Goal: Information Seeking & Learning: Learn about a topic

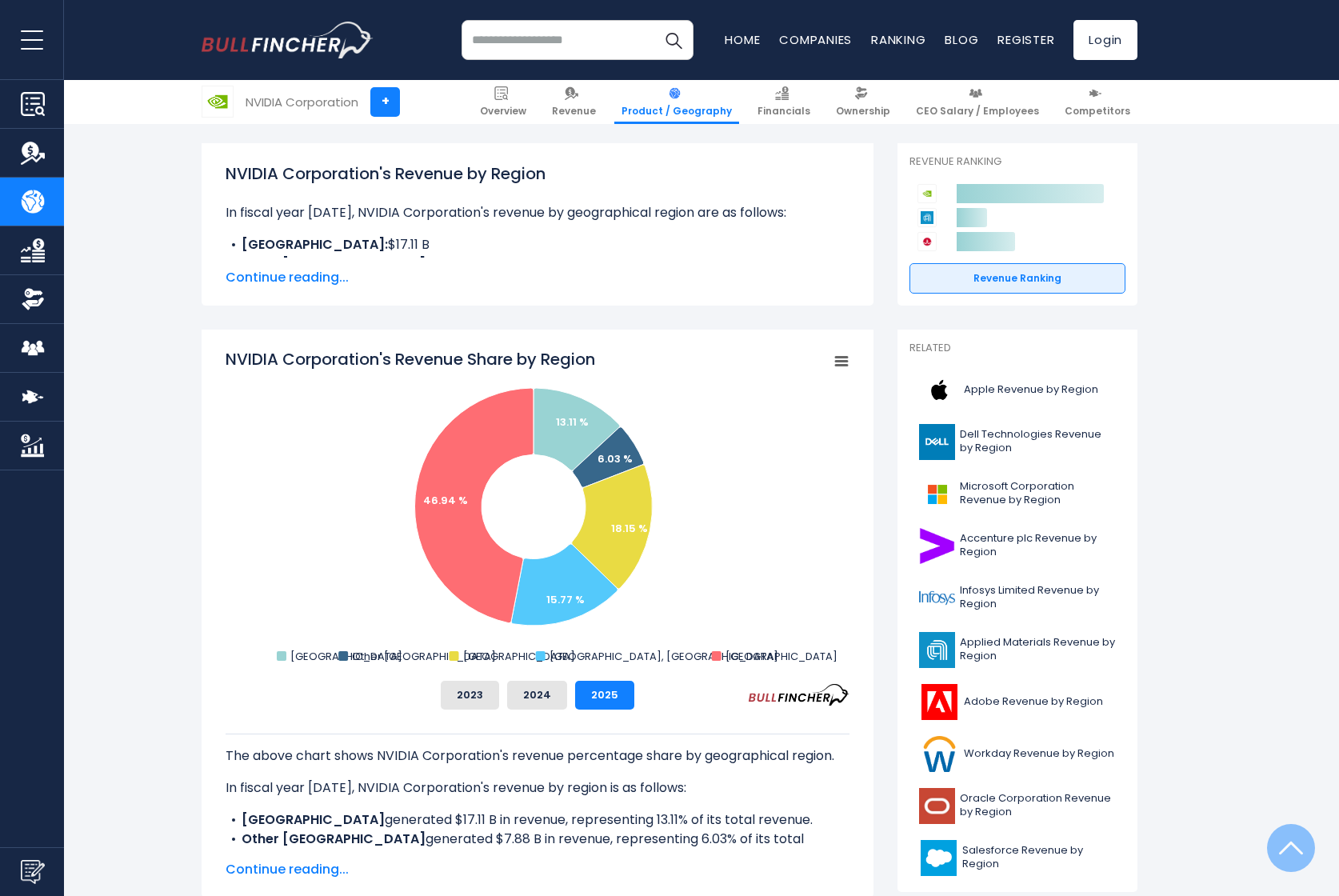
scroll to position [206, 0]
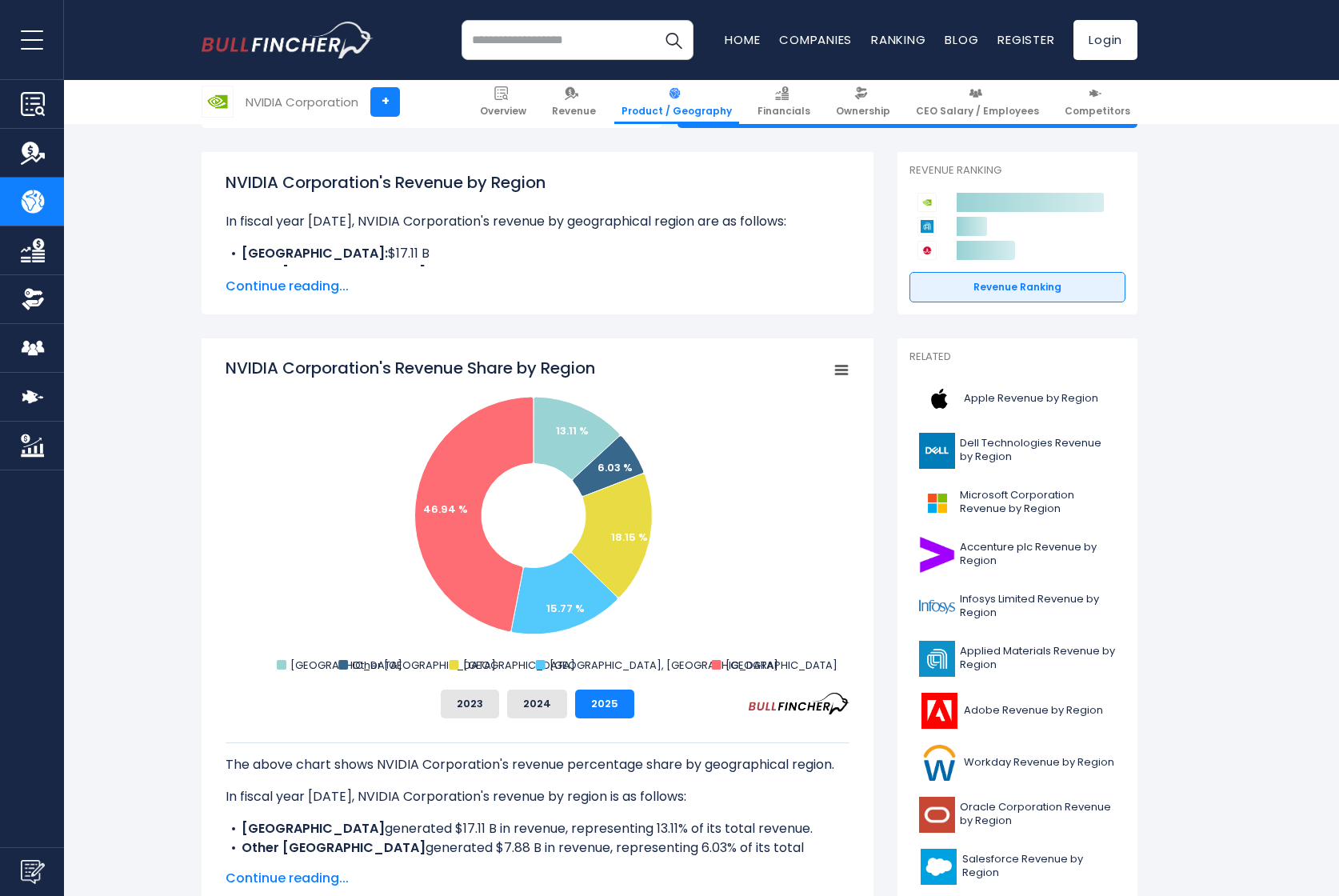
click at [314, 289] on span "Continue reading..." at bounding box center [537, 286] width 624 height 19
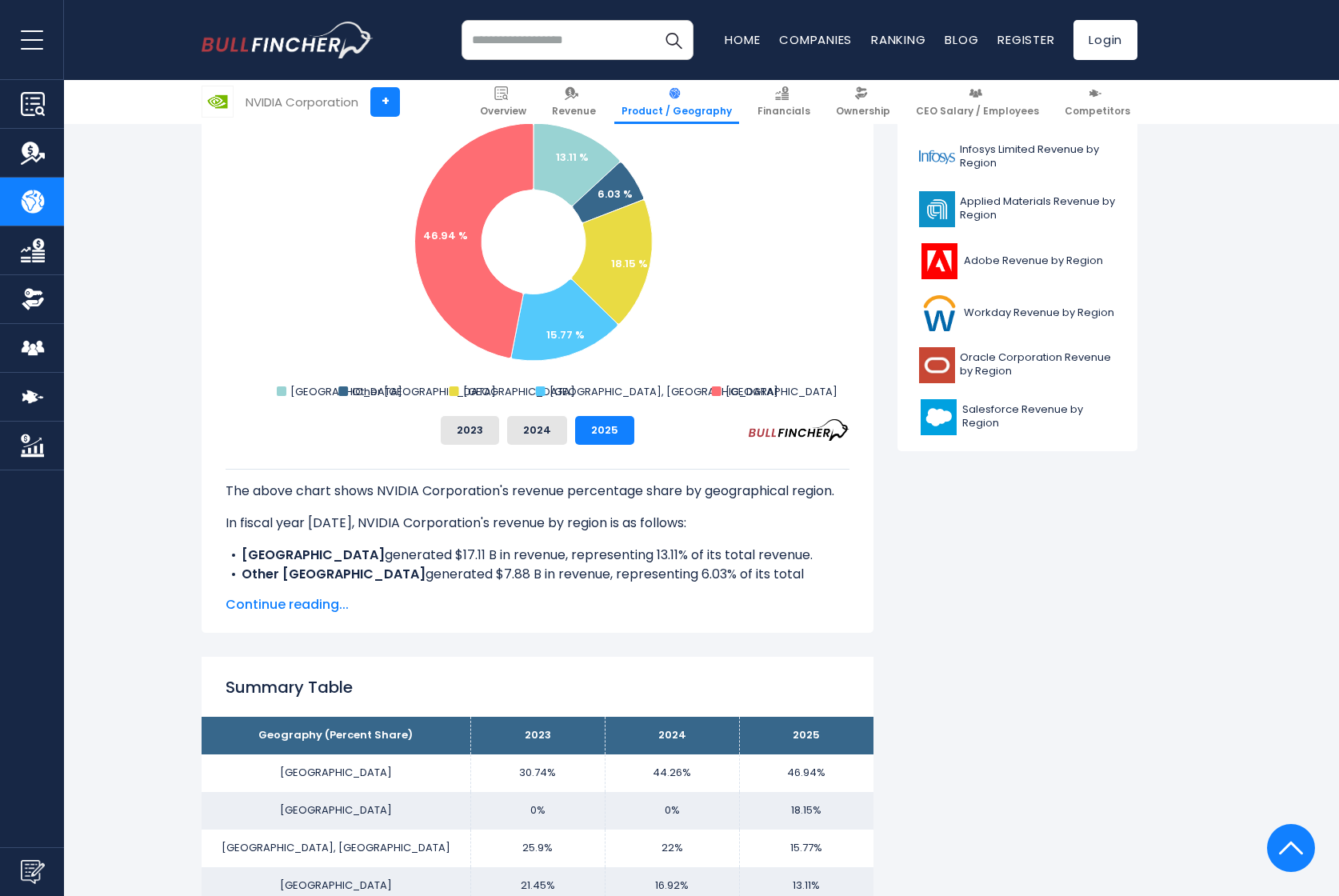
scroll to position [656, 0]
click at [522, 426] on button "2024" at bounding box center [537, 429] width 60 height 29
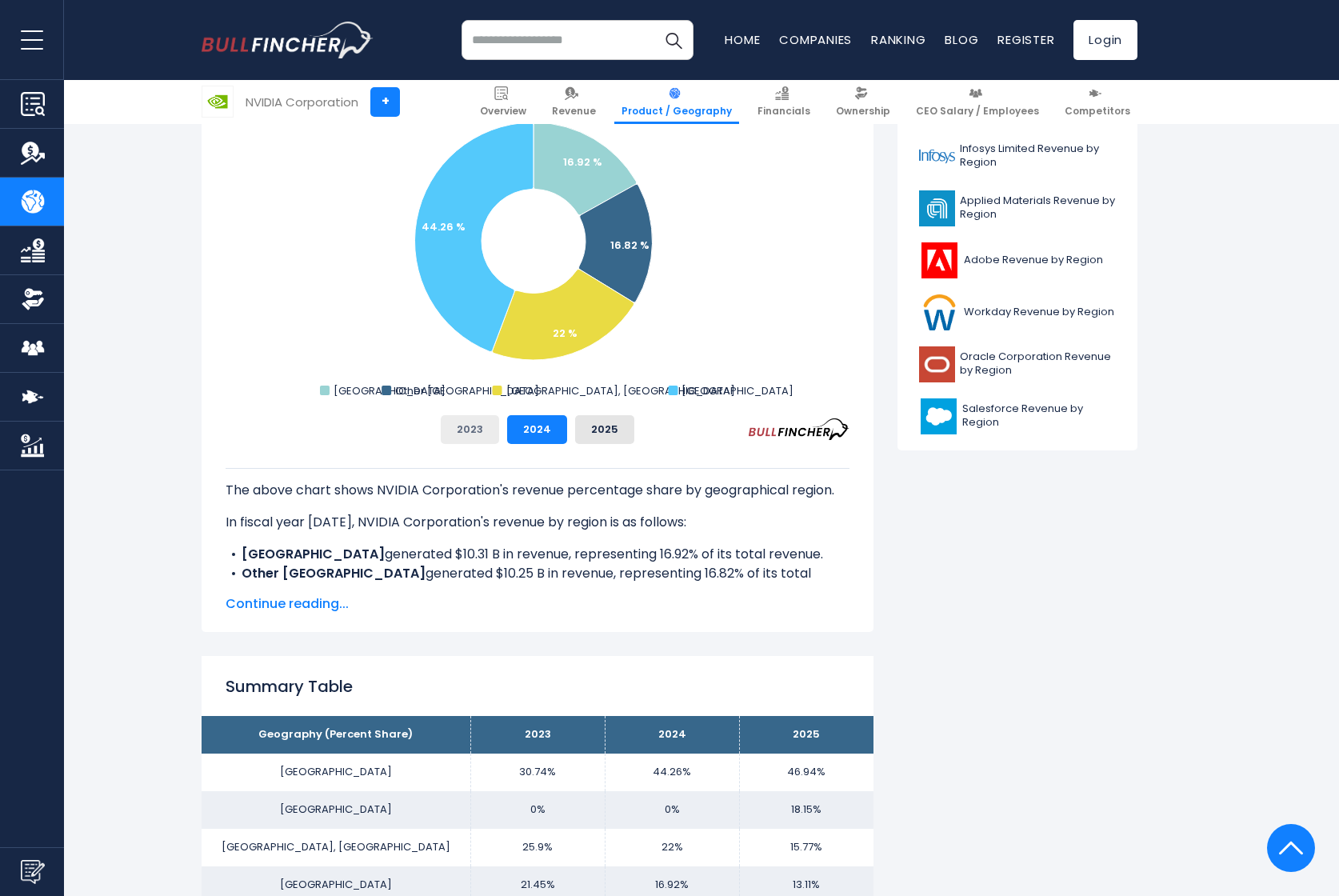
click at [480, 435] on button "2023" at bounding box center [470, 429] width 58 height 29
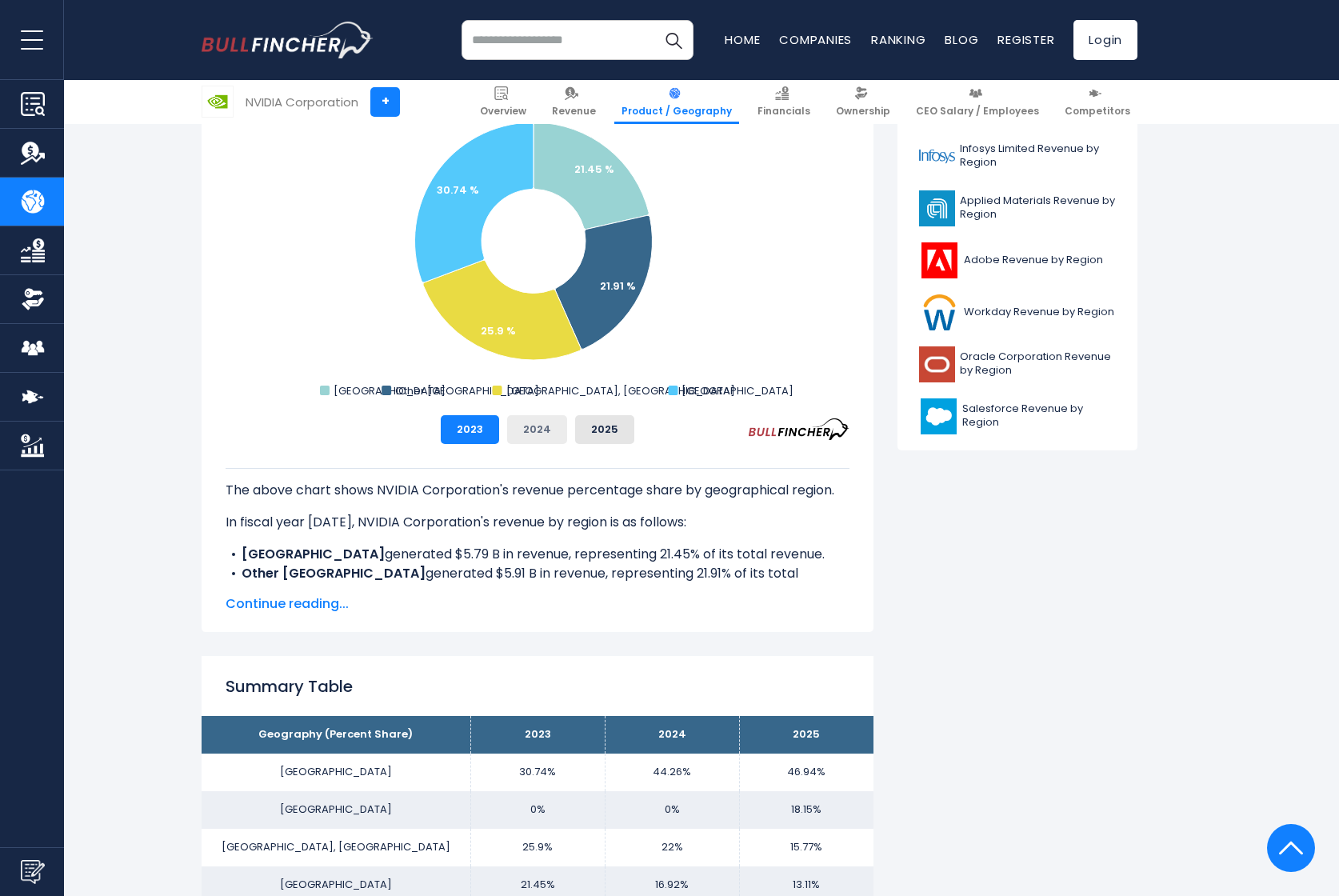
click at [531, 434] on button "2024" at bounding box center [537, 429] width 60 height 29
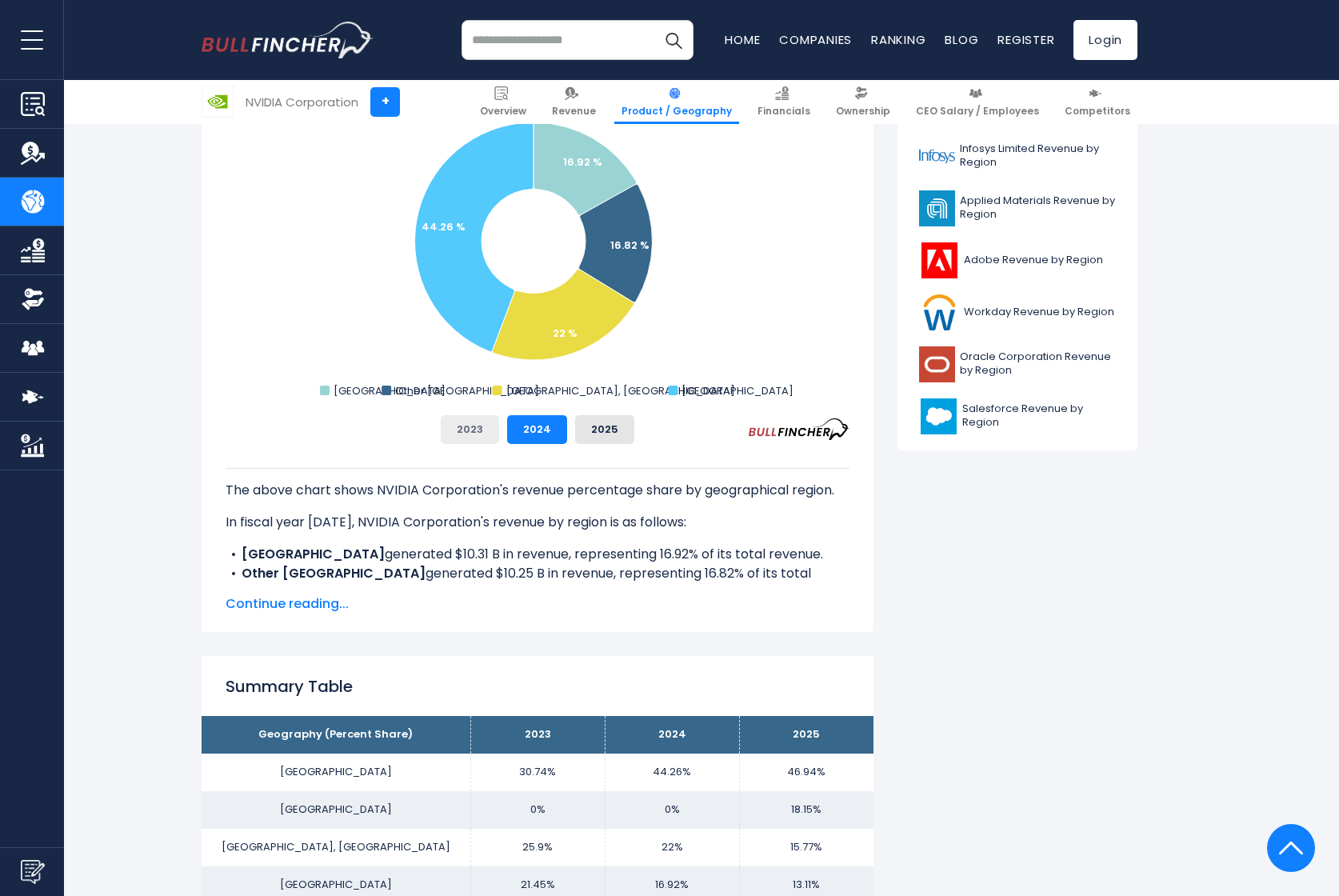
click at [472, 428] on button "2023" at bounding box center [470, 429] width 58 height 29
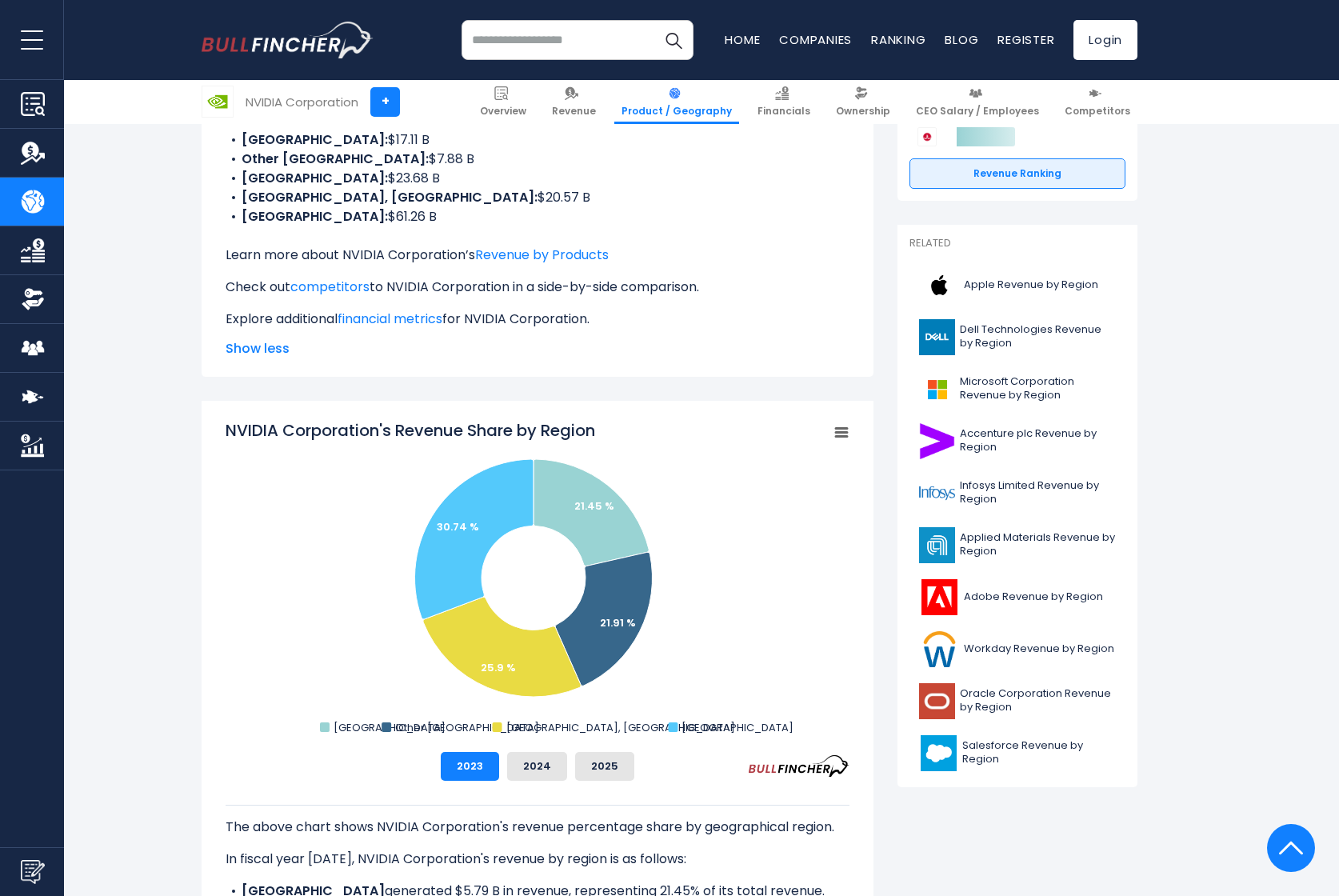
scroll to position [564, 0]
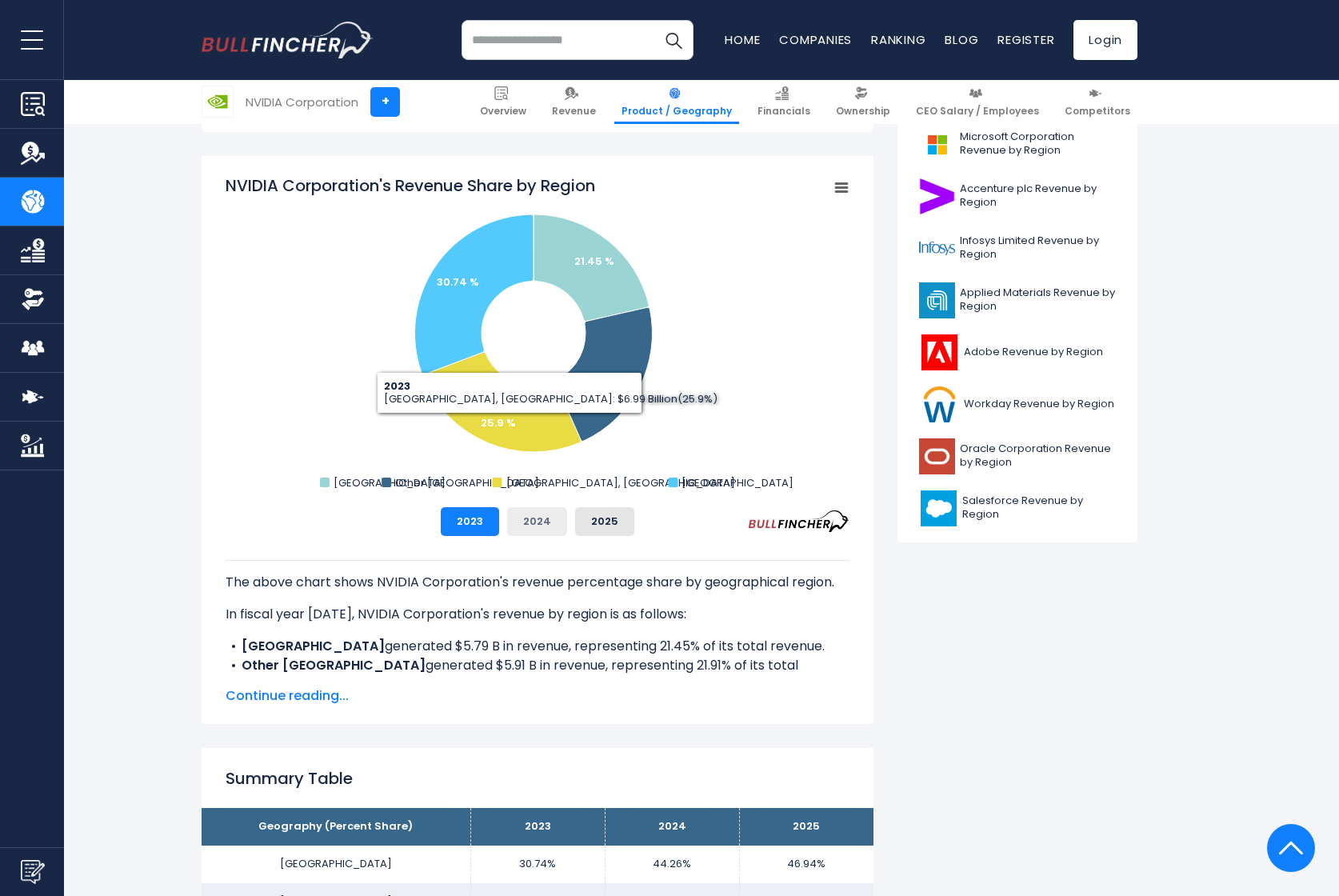
click at [533, 507] on button "2024" at bounding box center [537, 521] width 60 height 29
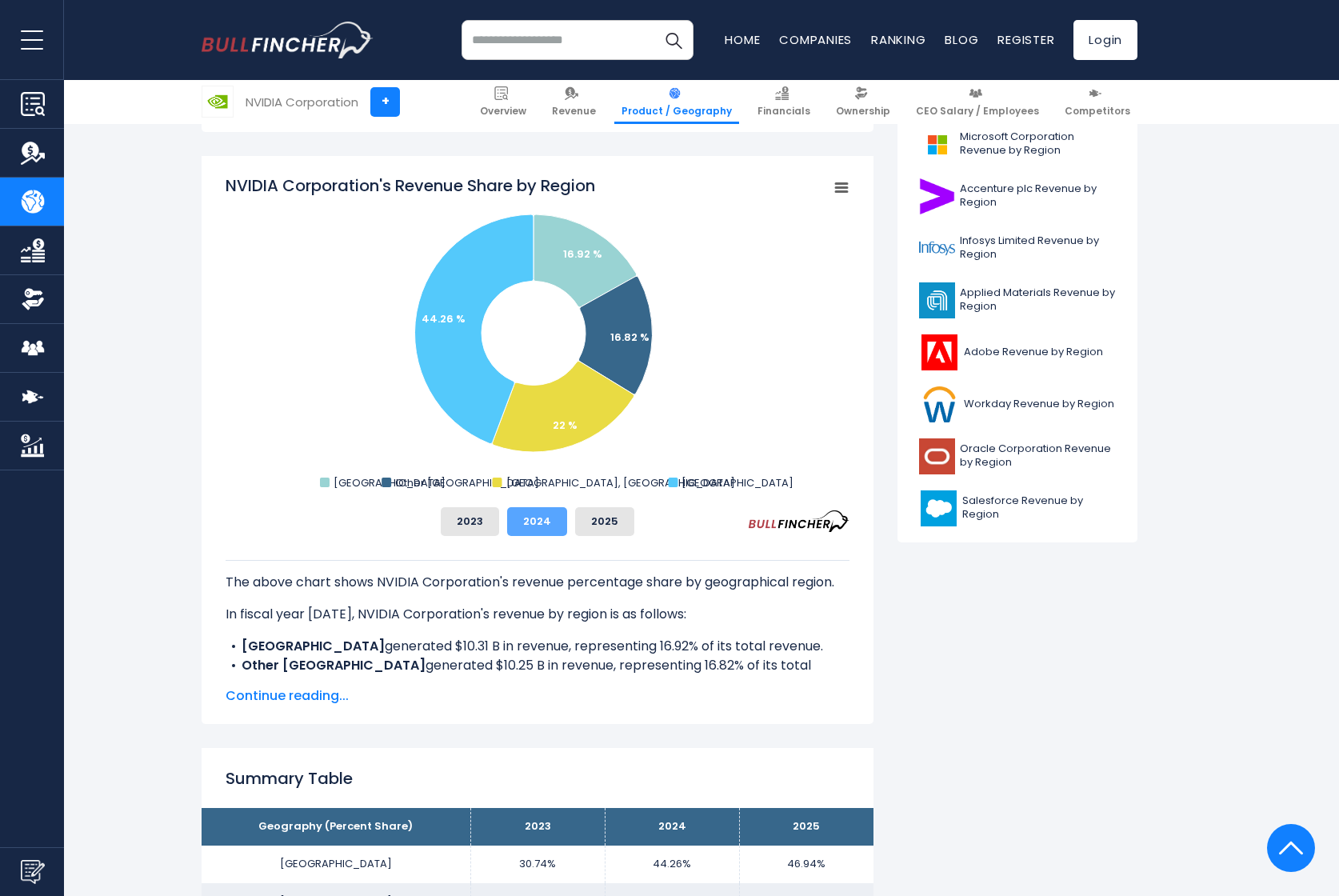
click at [546, 523] on button "2024" at bounding box center [537, 521] width 60 height 29
click at [588, 518] on button "2025" at bounding box center [605, 521] width 59 height 29
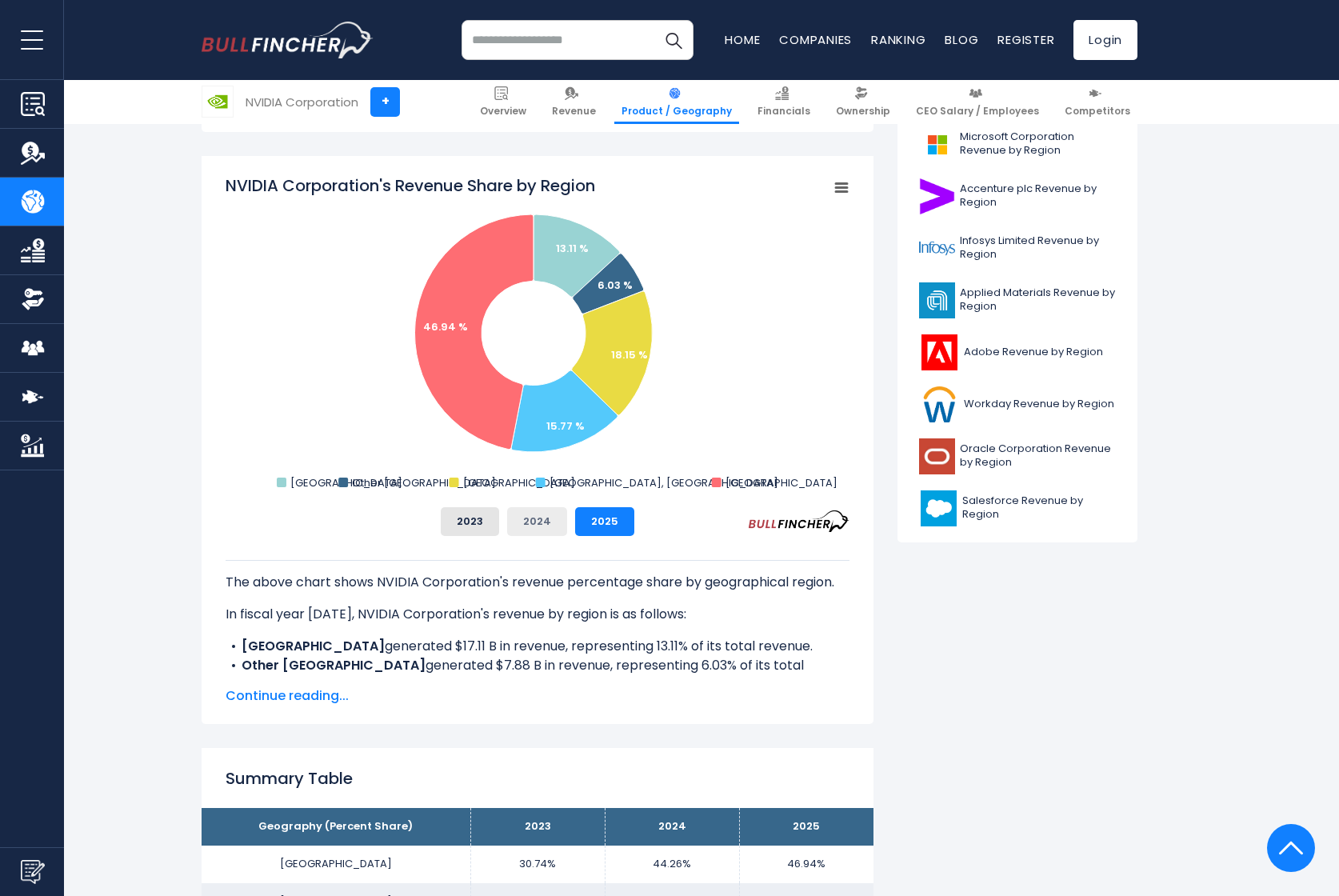
click at [541, 518] on button "2024" at bounding box center [537, 521] width 60 height 29
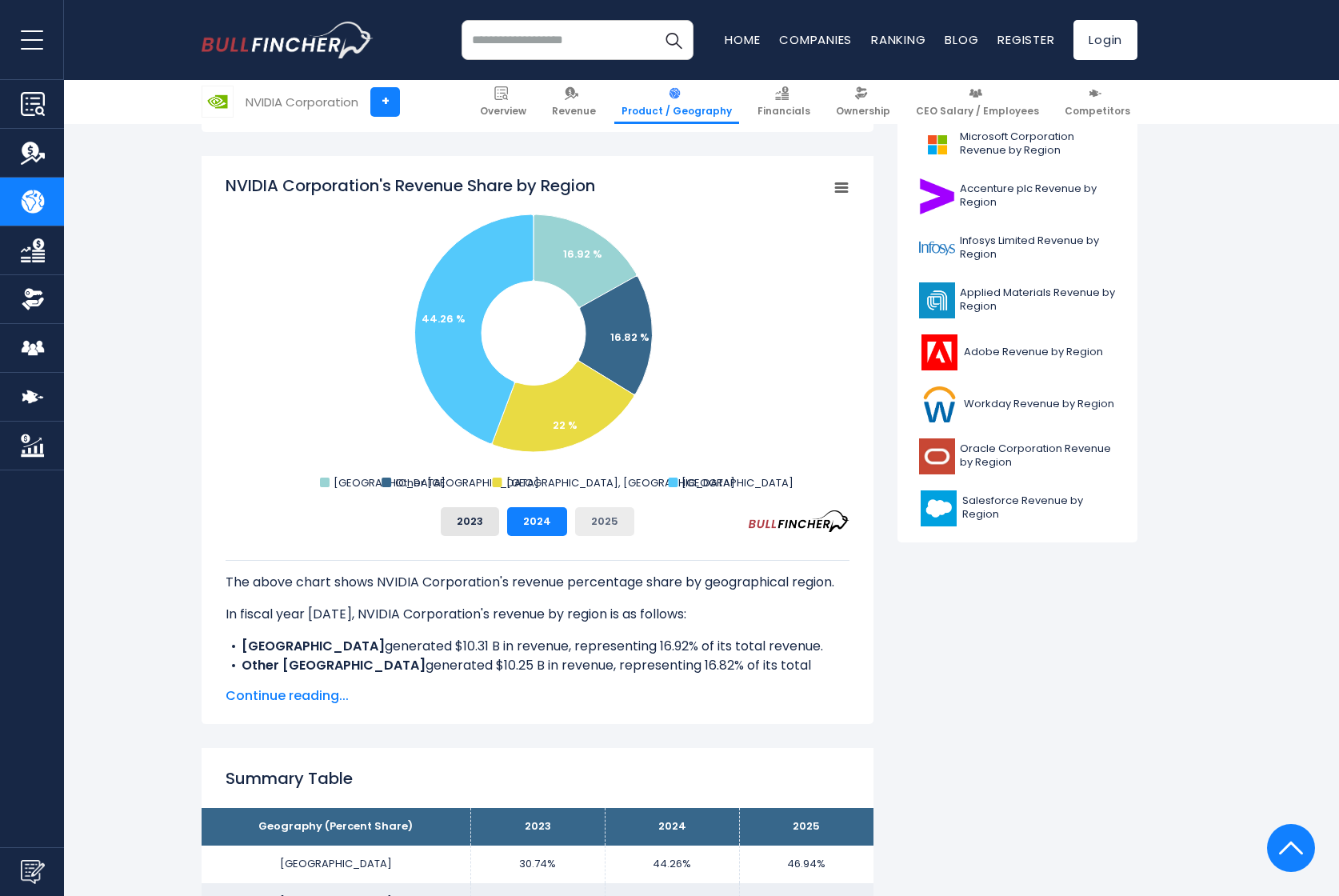
click at [583, 518] on button "2025" at bounding box center [605, 521] width 59 height 29
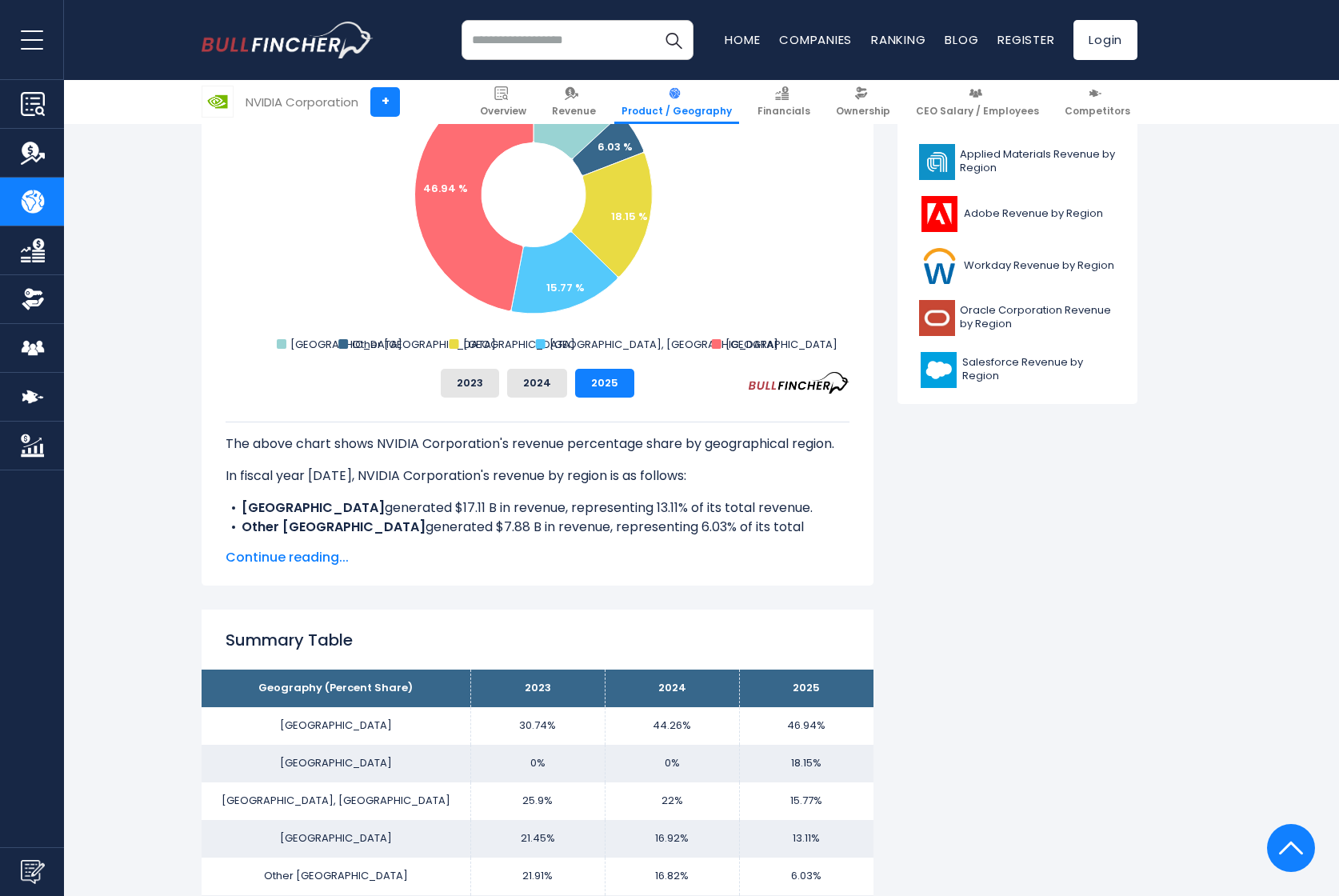
scroll to position [704, 0]
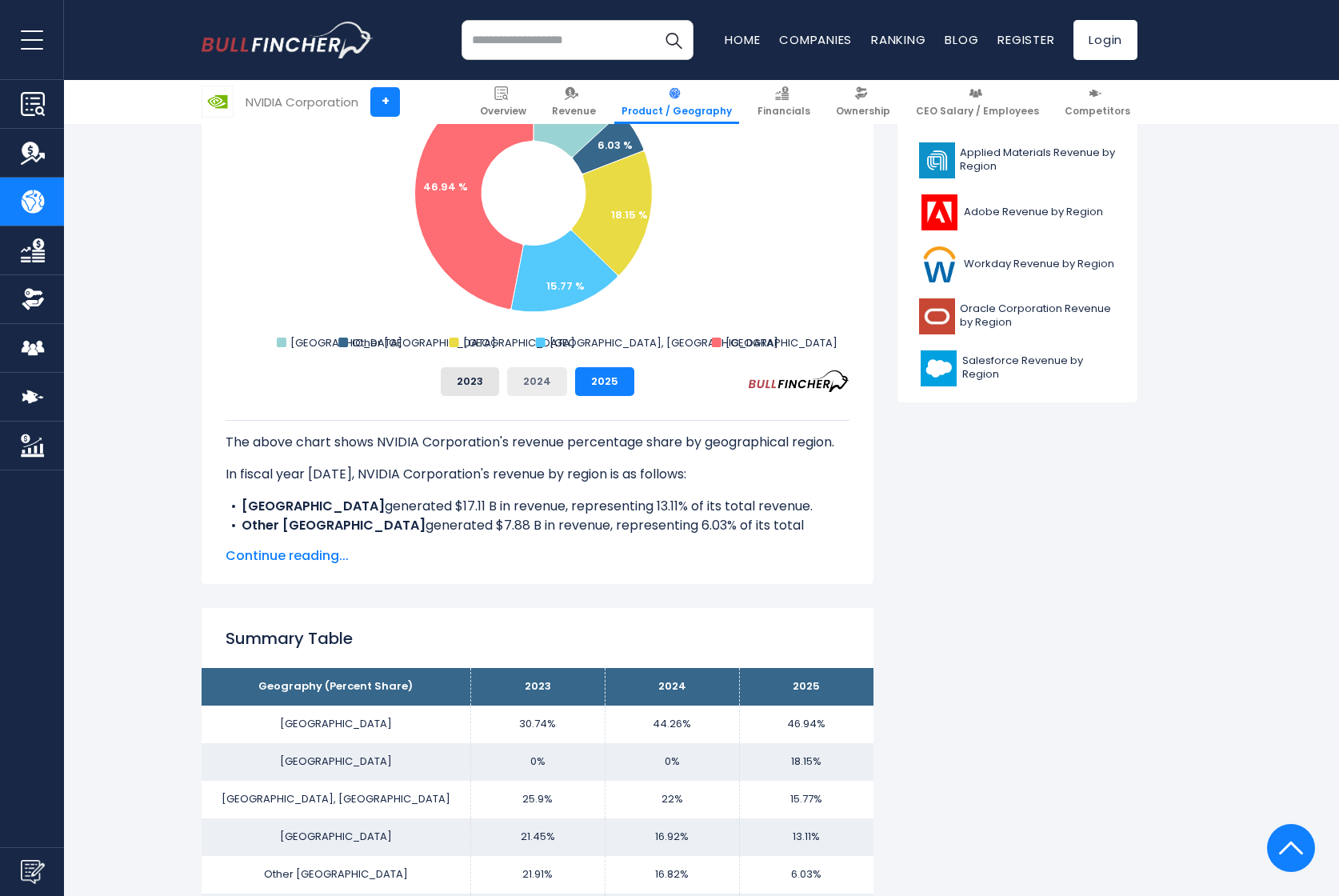
click at [533, 377] on button "2024" at bounding box center [537, 381] width 60 height 29
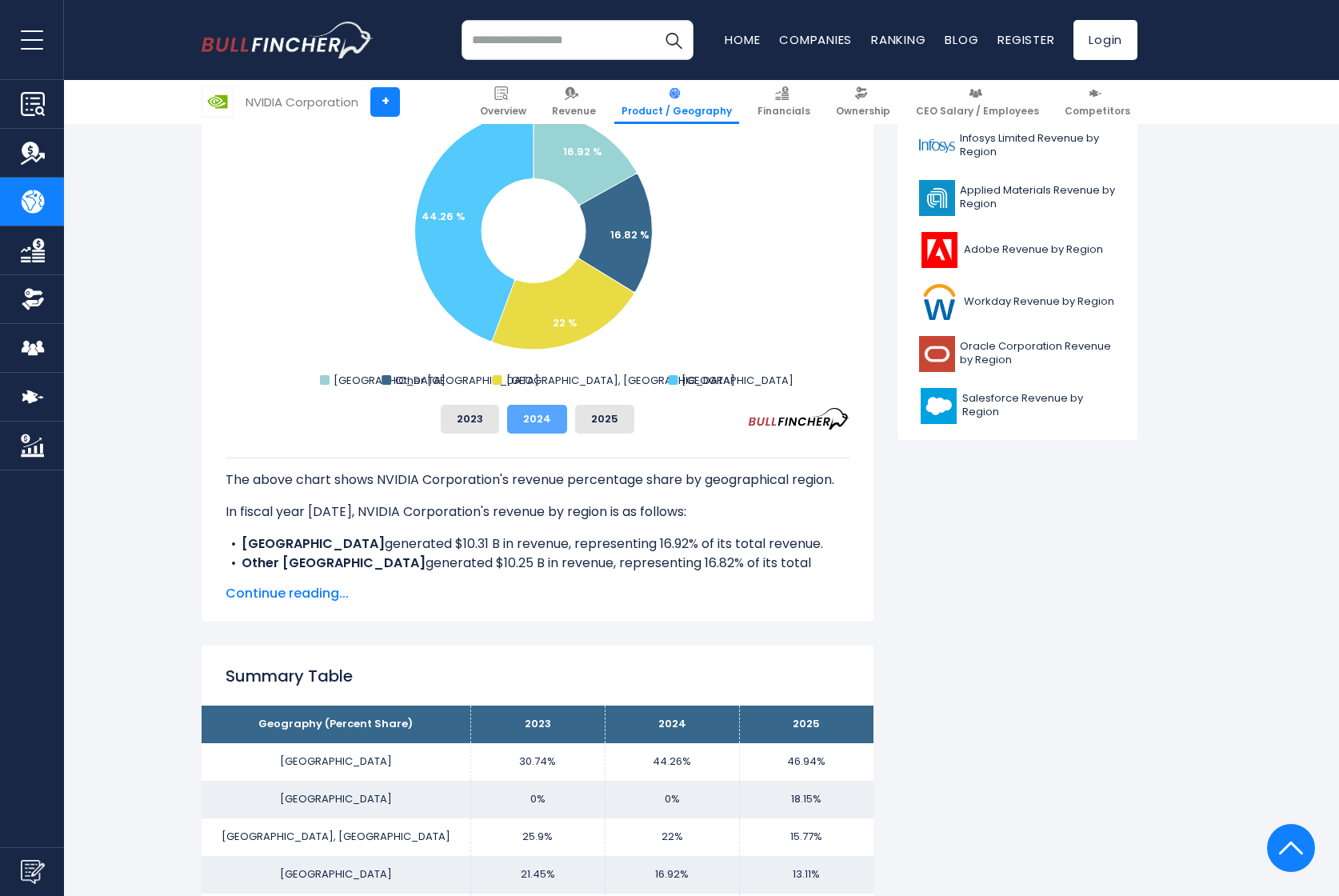
scroll to position [610, 0]
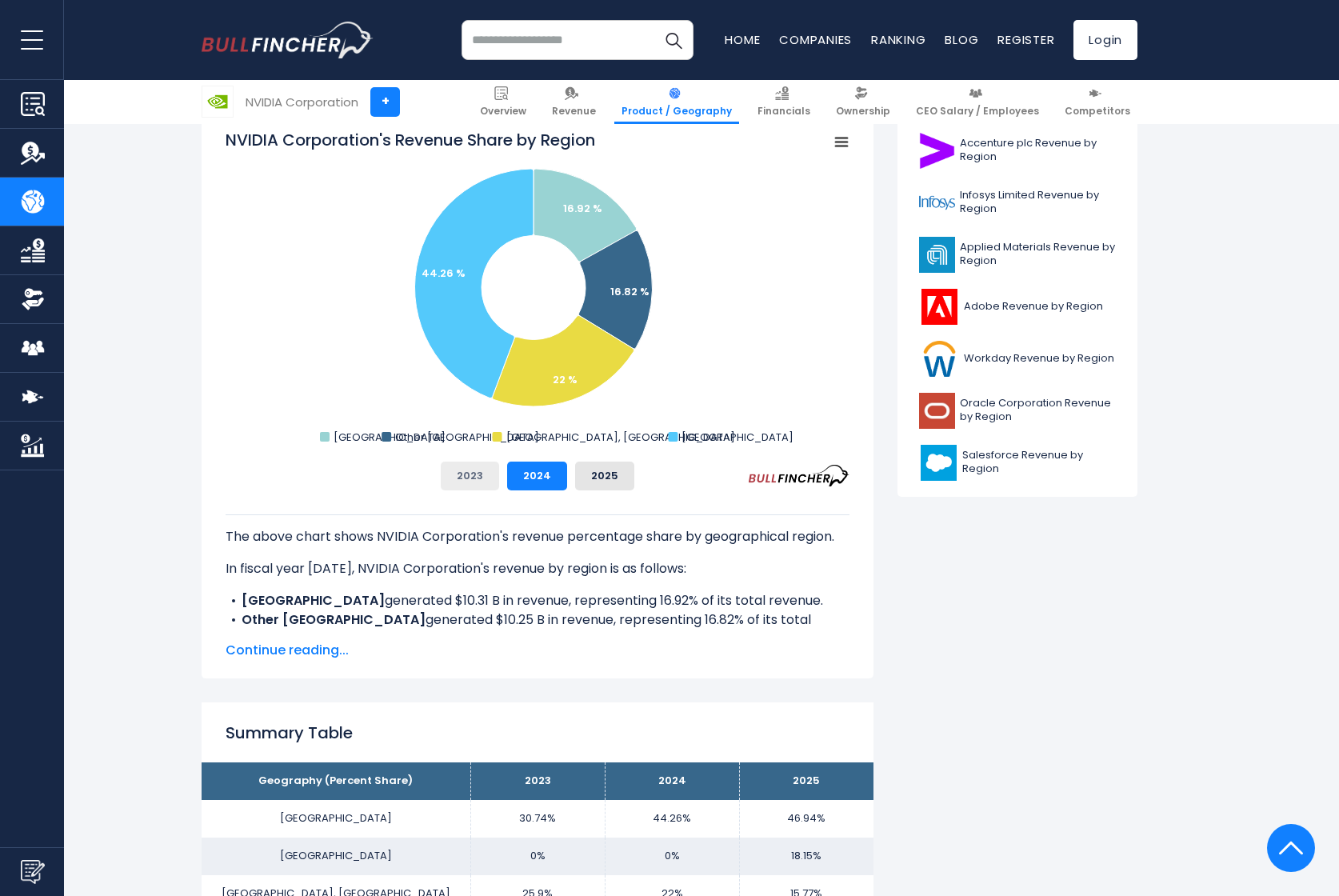
click at [490, 473] on button "2023" at bounding box center [470, 475] width 58 height 29
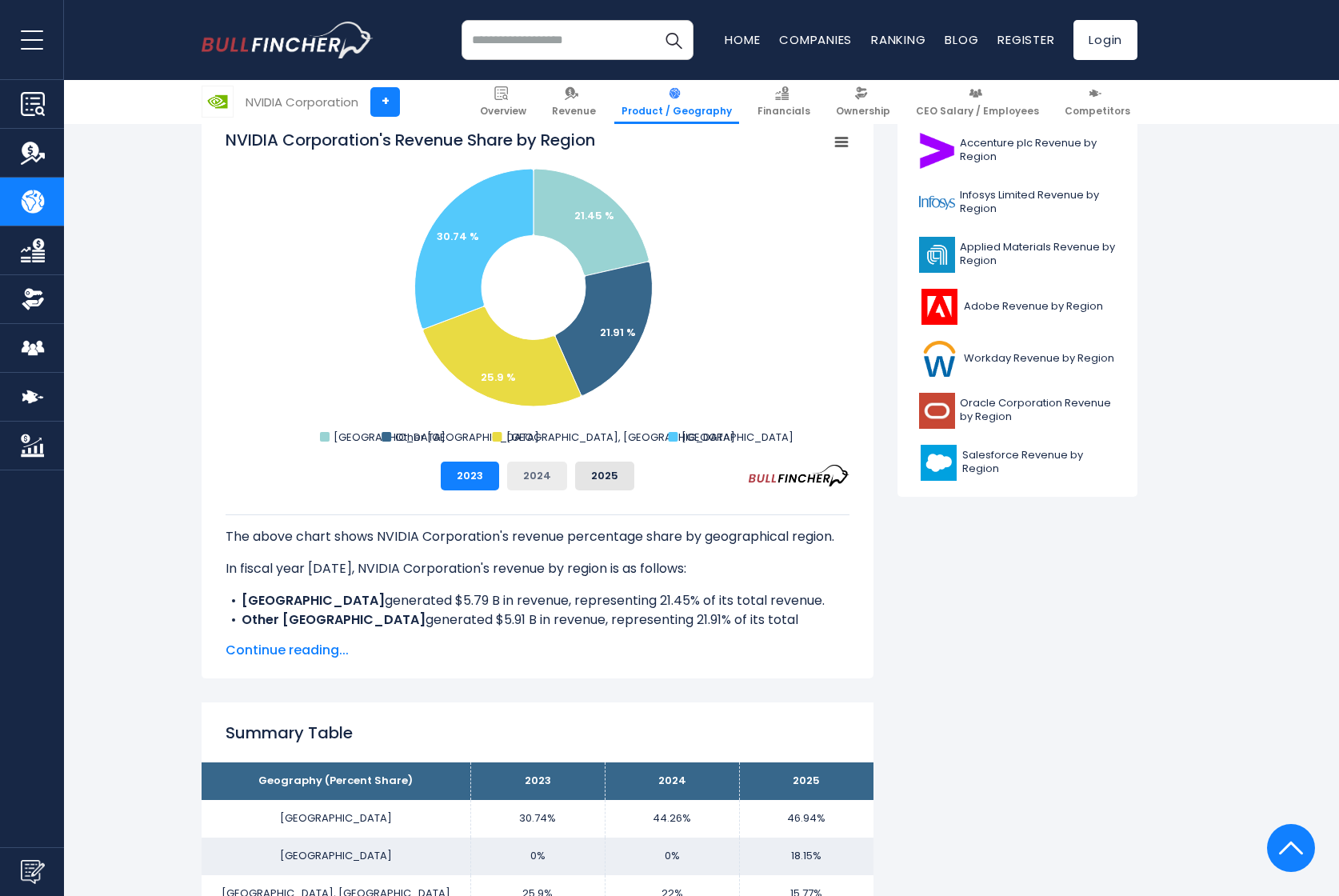
click at [539, 476] on button "2024" at bounding box center [537, 475] width 60 height 29
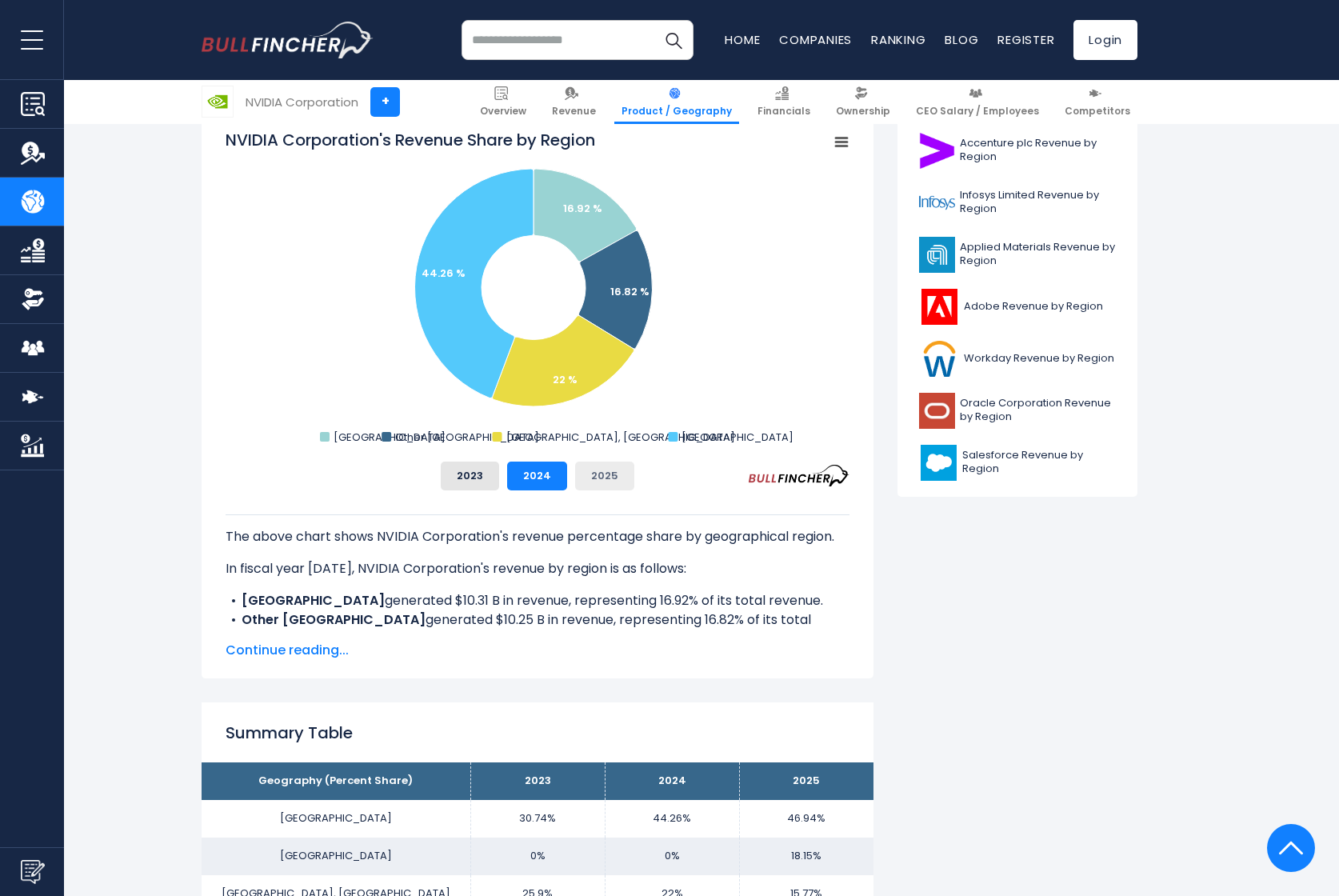
click at [628, 472] on button "2025" at bounding box center [605, 475] width 59 height 29
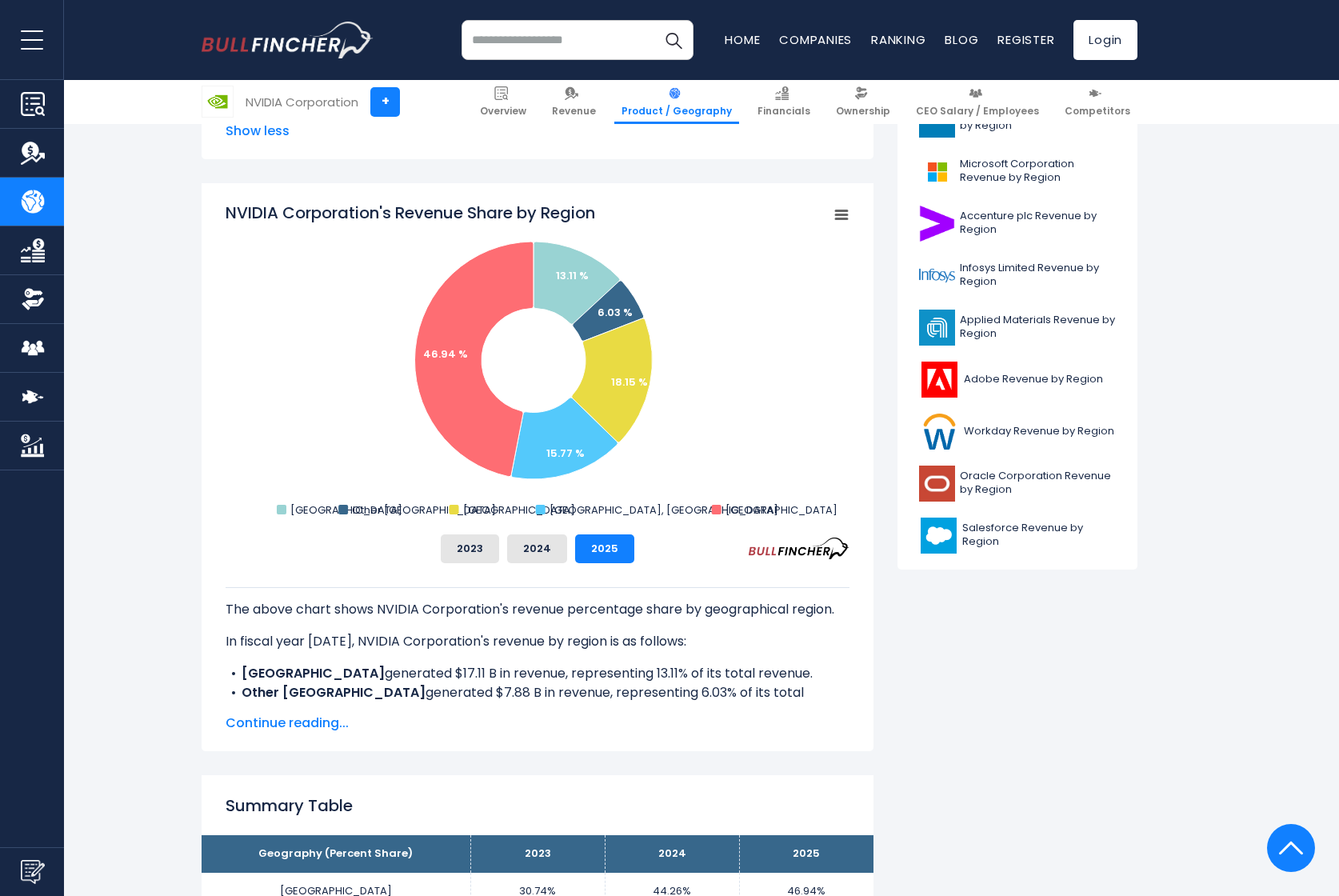
scroll to position [535, 0]
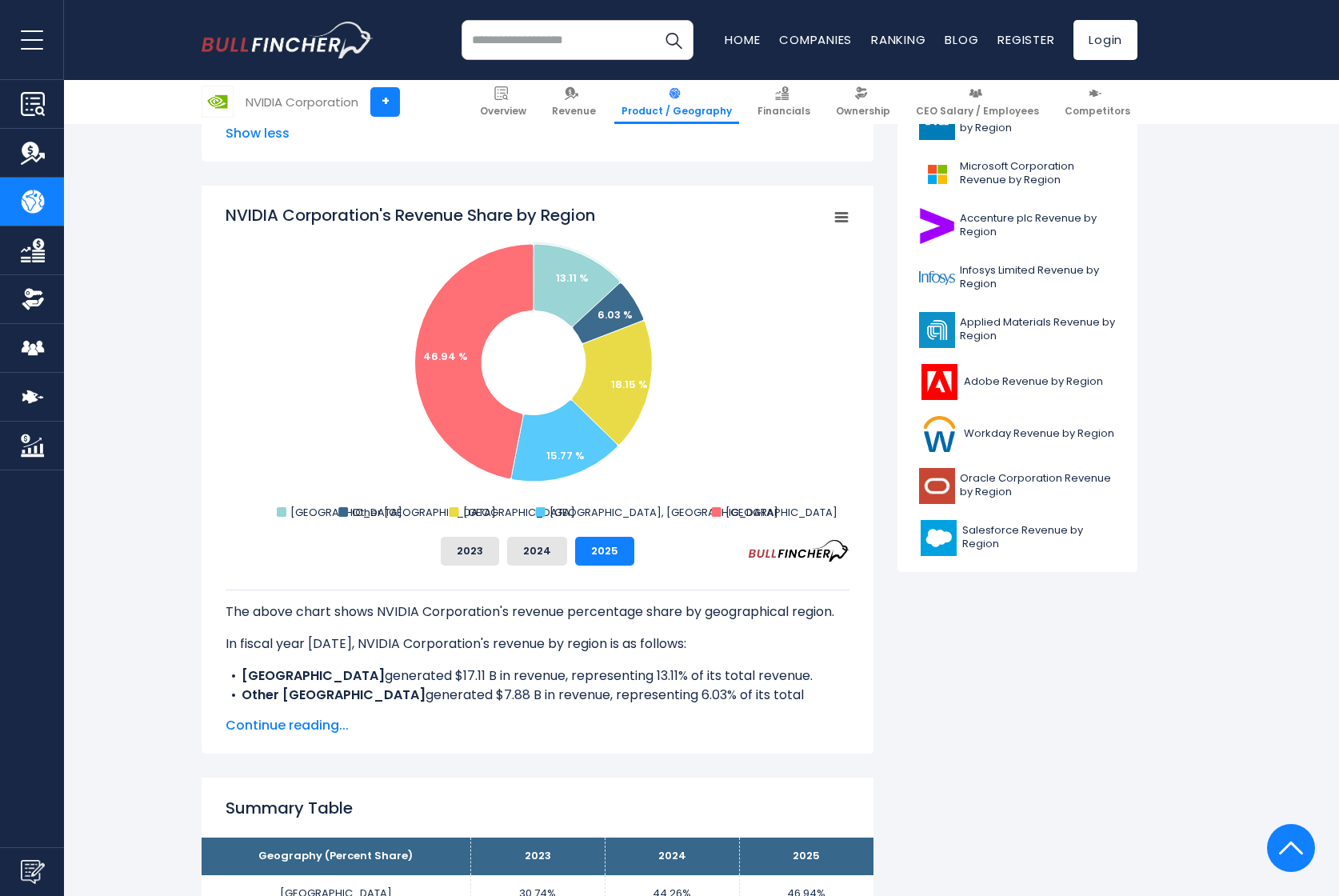
click at [255, 732] on span "Continue reading..." at bounding box center [537, 726] width 624 height 19
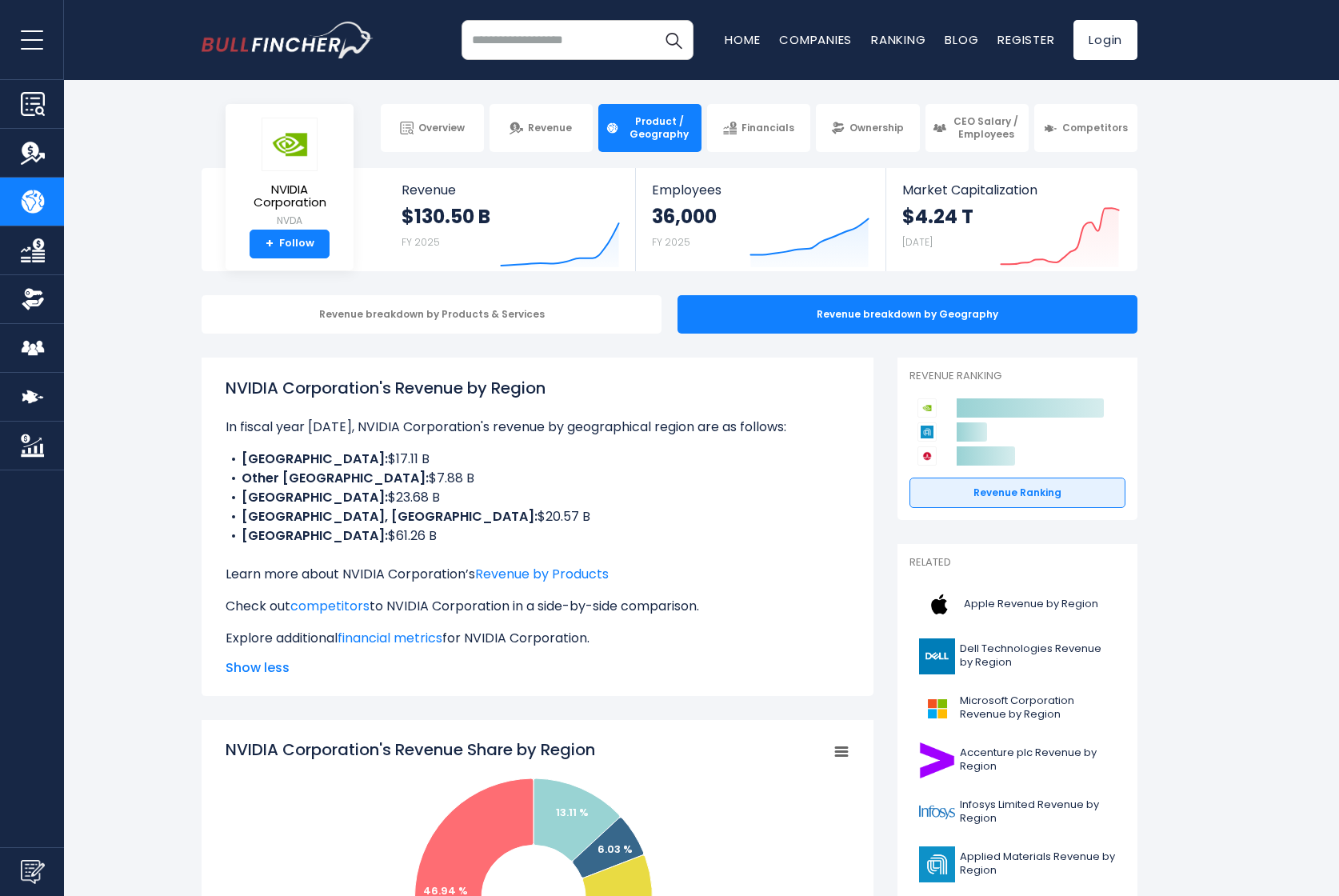
scroll to position [0, 0]
